Goal: Complete application form

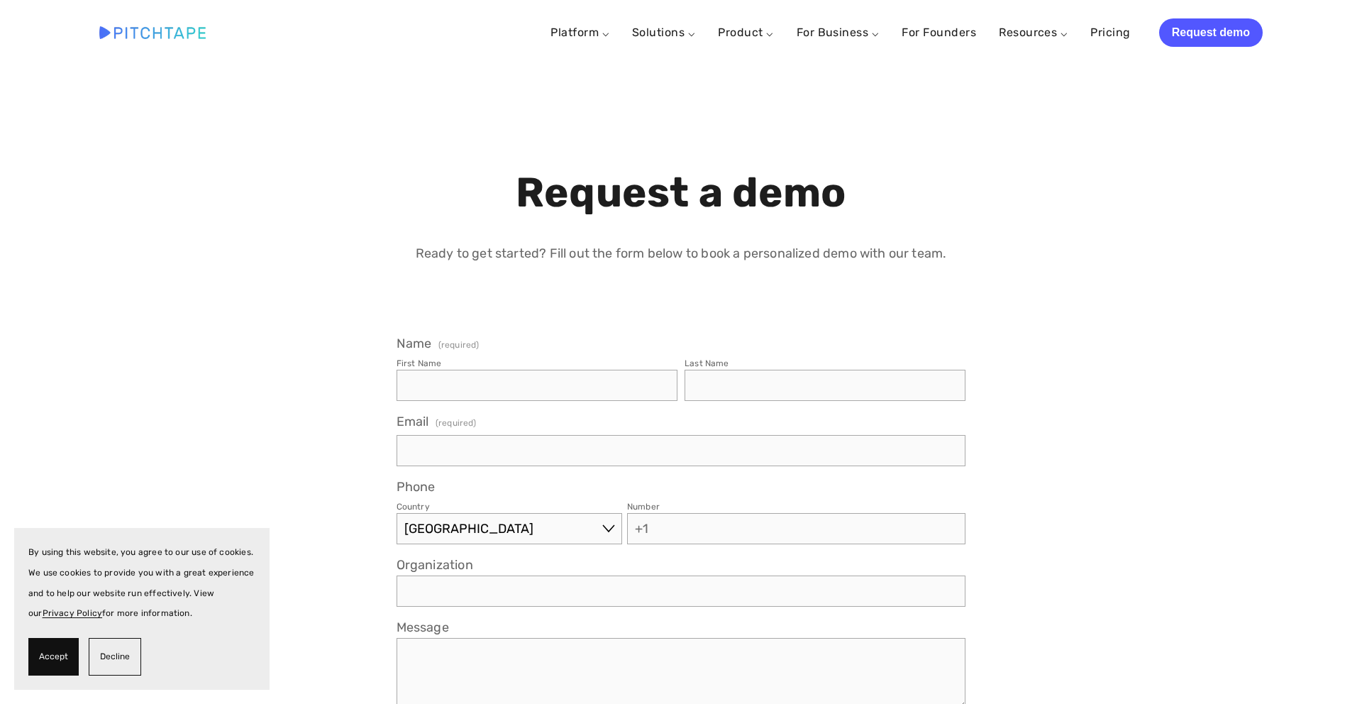
select select "US"
click at [52, 656] on span "Accept" at bounding box center [53, 656] width 29 height 21
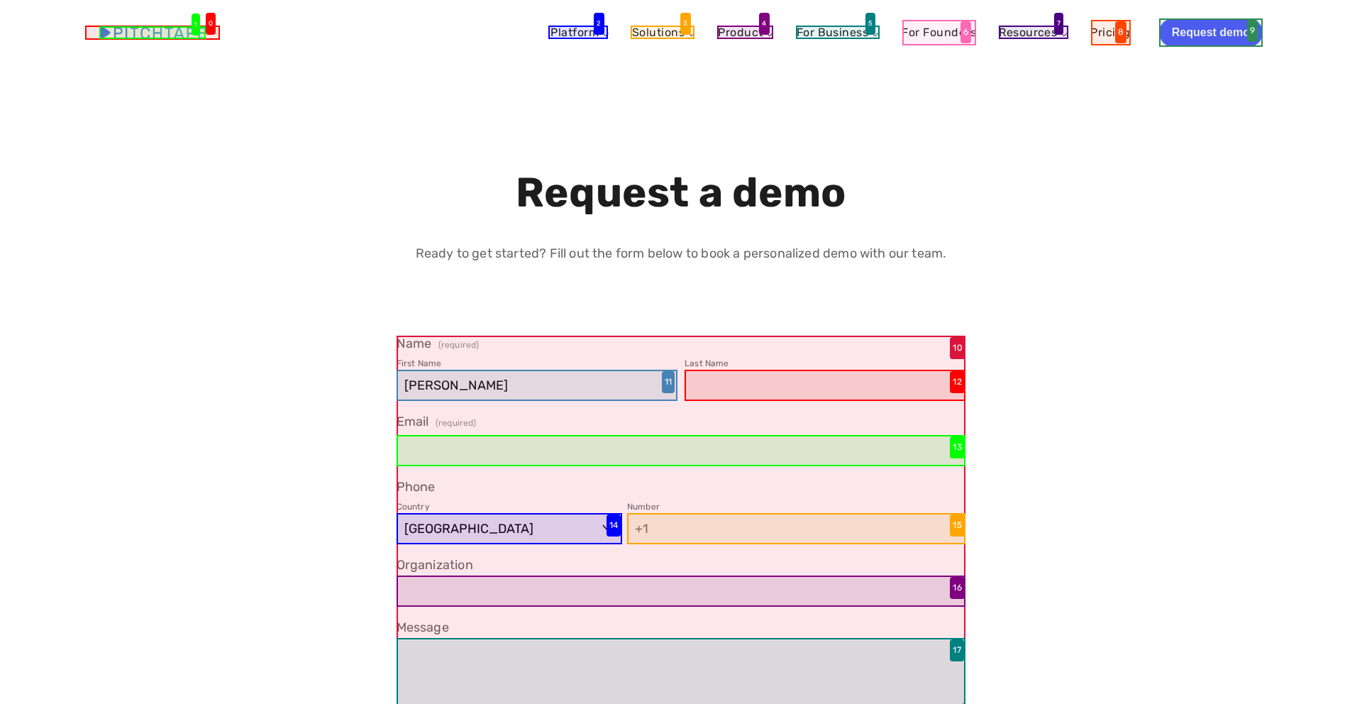
type input "[PERSON_NAME]"
type input "Baumen"
type input "[PERSON_NAME][EMAIL_ADDRESS][DOMAIN_NAME]"
type input "[PHONE_NUMBER]"
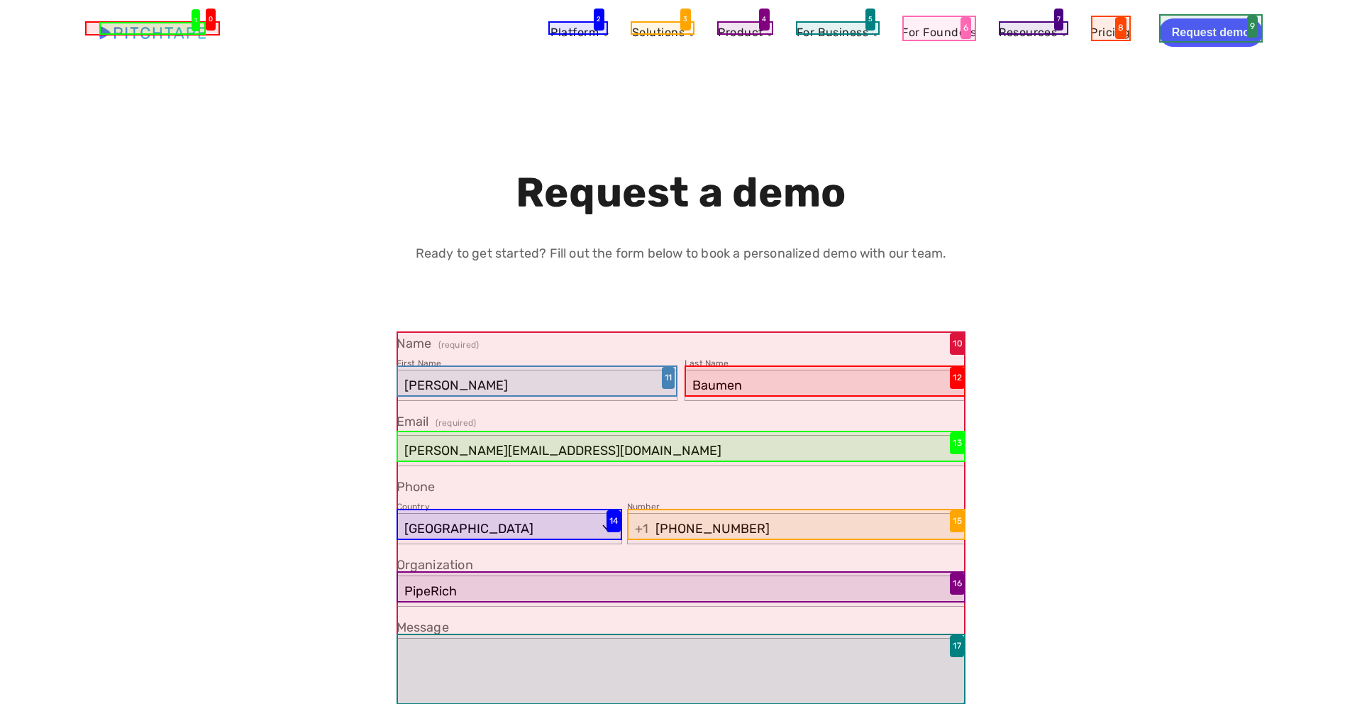
scroll to position [4, 0]
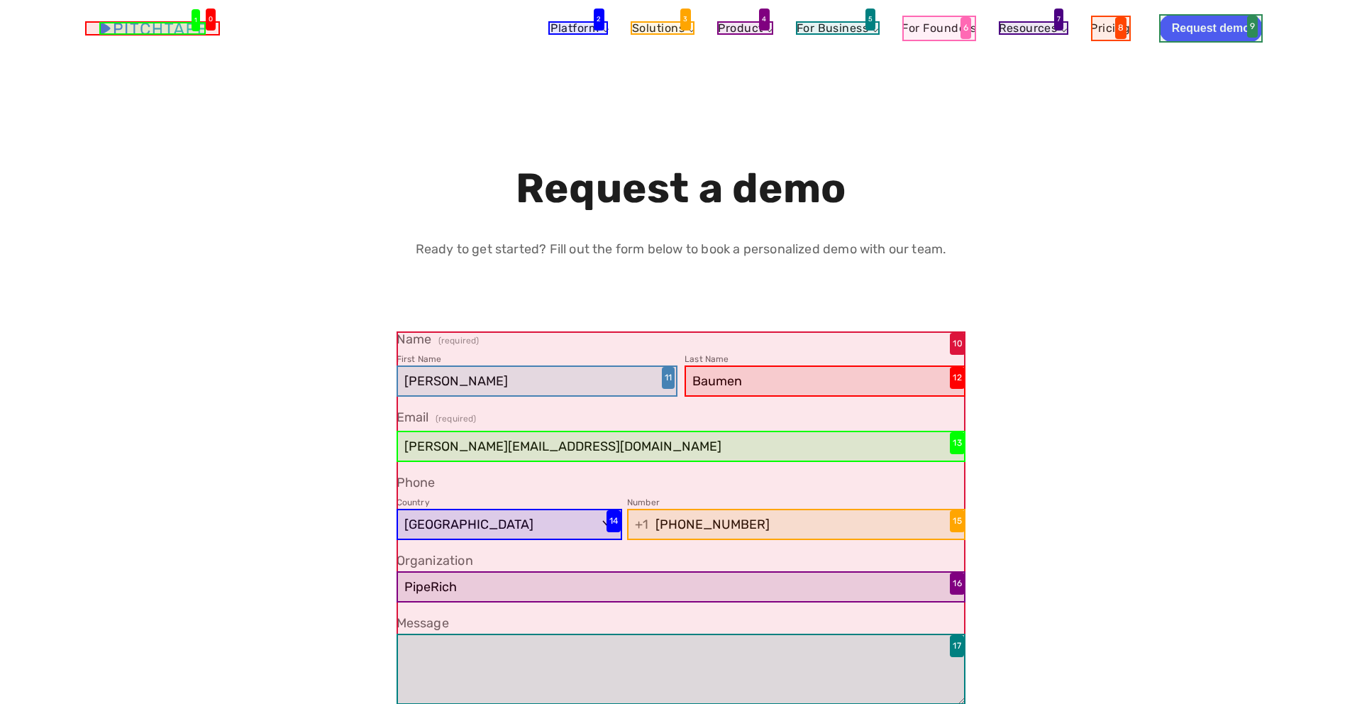
type input "PipeRich"
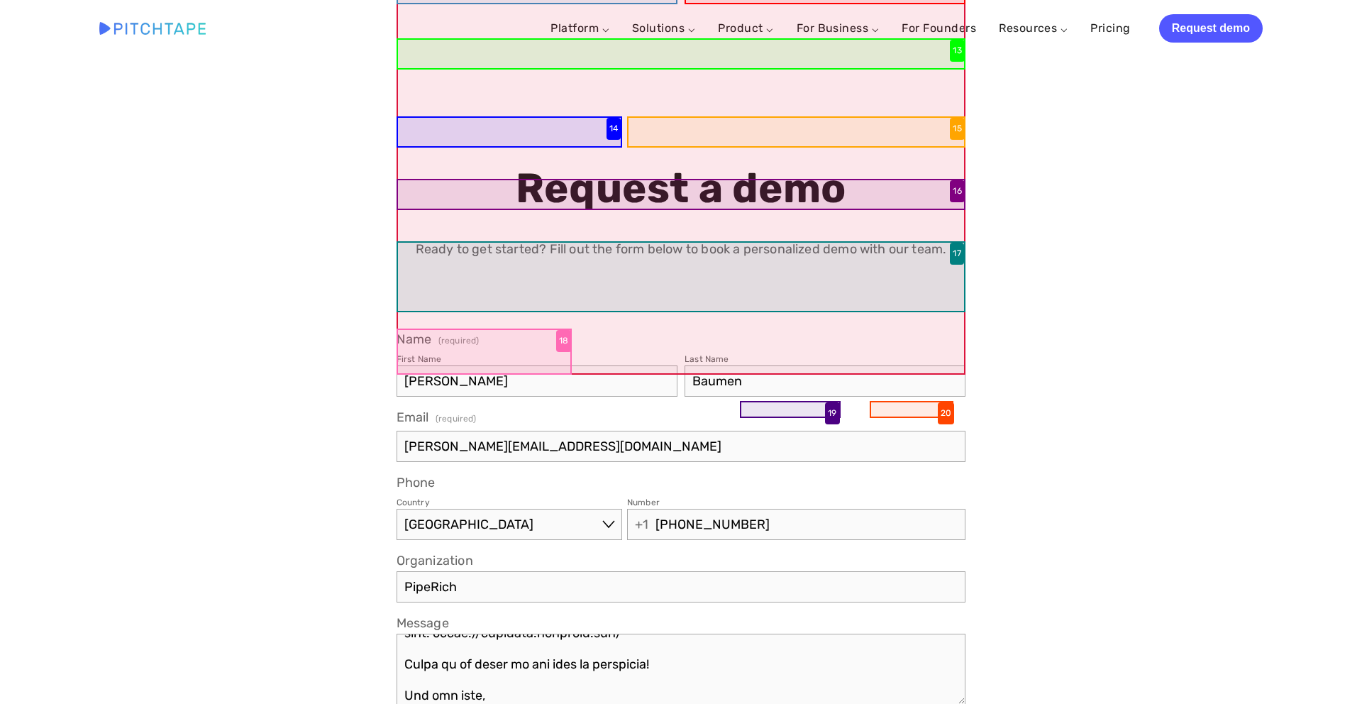
scroll to position [397, 0]
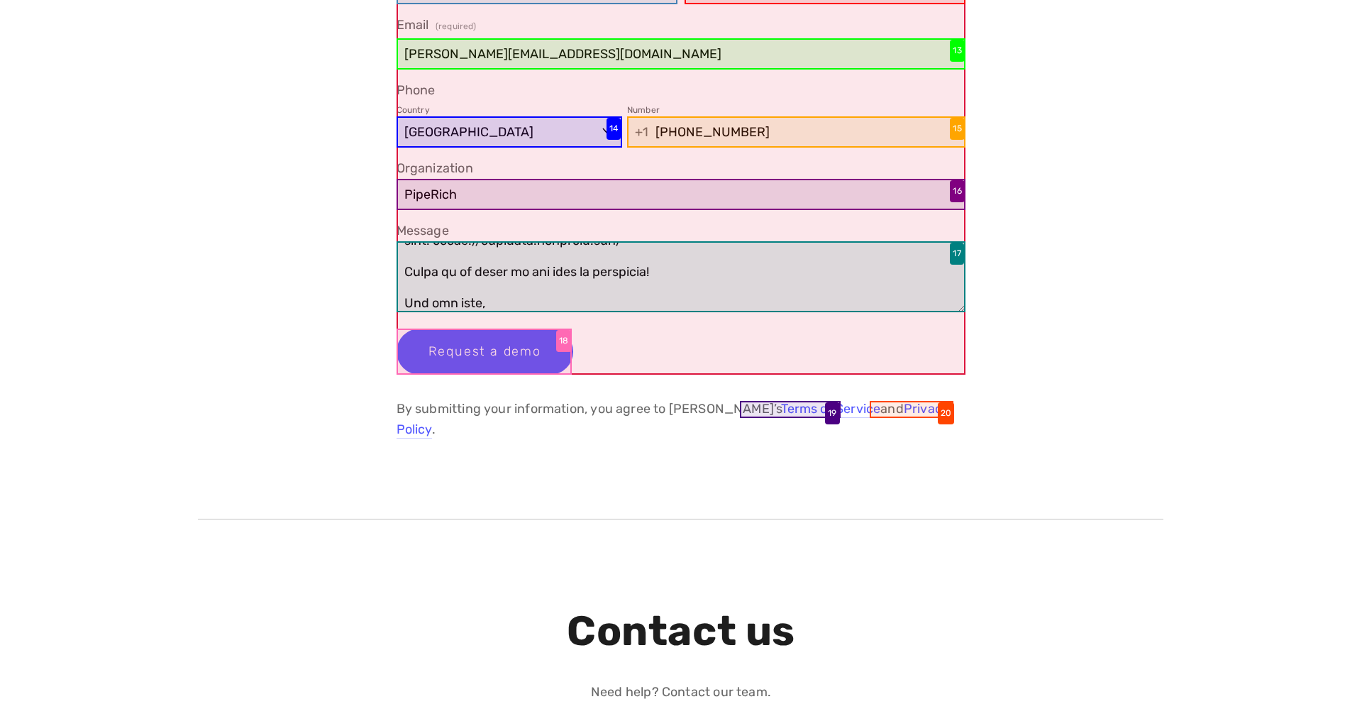
type textarea "Hi Team, I read up on your solutions here on your site and wanted to reach out.…"
click at [484, 351] on span "Request a demo" at bounding box center [484, 351] width 113 height 16
